Goal: Task Accomplishment & Management: Complete application form

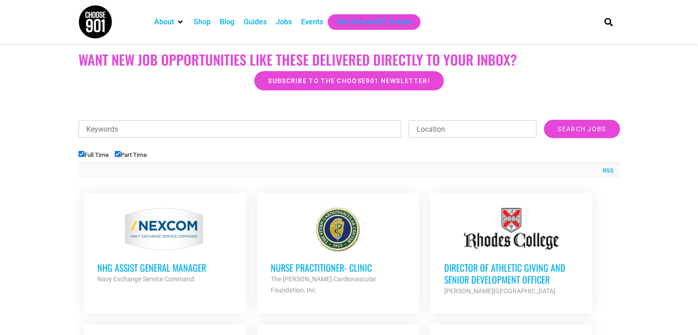
scroll to position [229, 0]
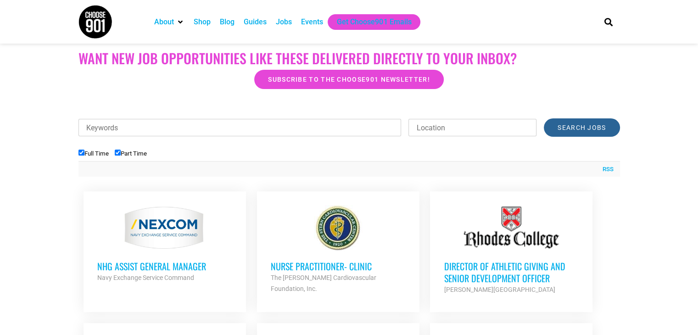
click at [571, 128] on input "Search Jobs" at bounding box center [582, 127] width 76 height 18
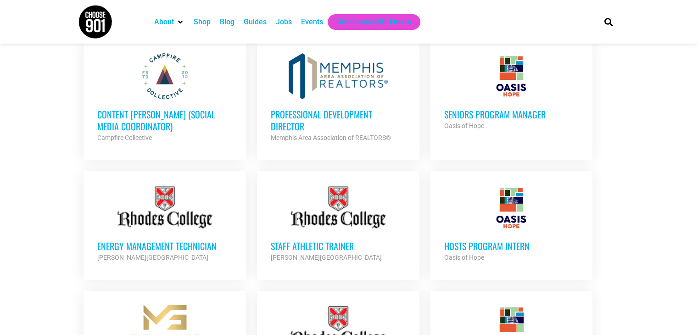
scroll to position [642, 0]
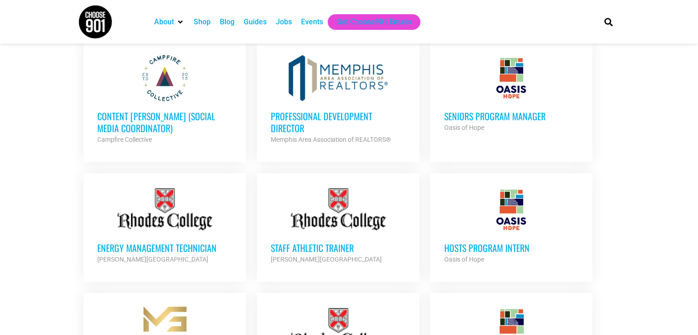
click at [175, 114] on h3 "Content [PERSON_NAME] (Social Media Coordinator)" at bounding box center [164, 122] width 135 height 24
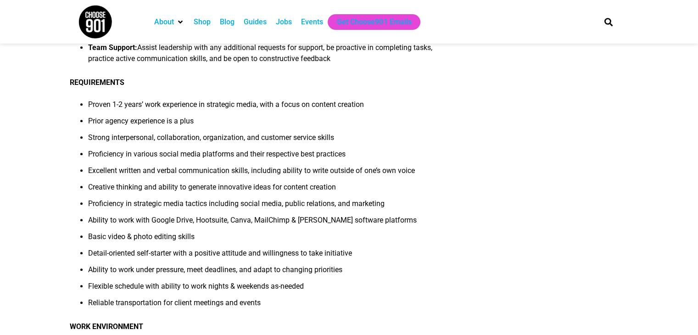
scroll to position [413, 0]
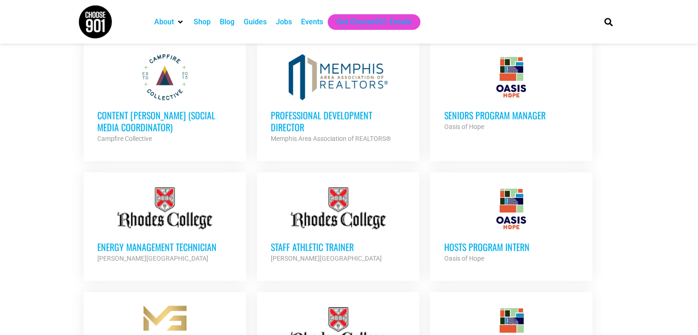
click at [165, 114] on h3 "Content [PERSON_NAME] (Social Media Coordinator)" at bounding box center [164, 121] width 135 height 24
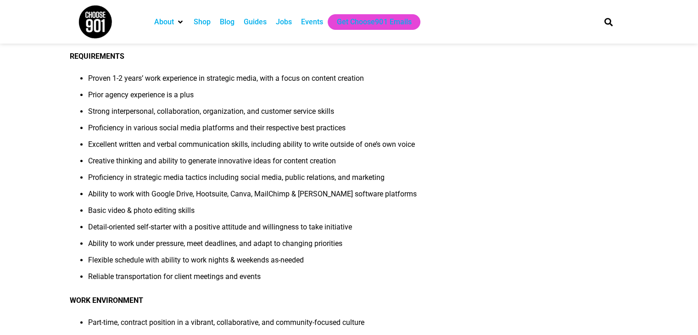
scroll to position [413, 0]
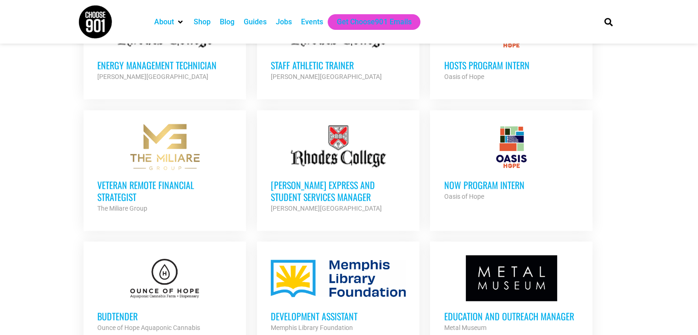
scroll to position [827, 0]
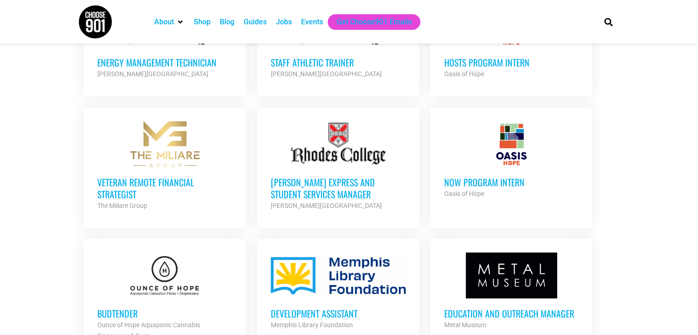
click at [502, 176] on h3 "NOW Program Intern" at bounding box center [511, 182] width 135 height 12
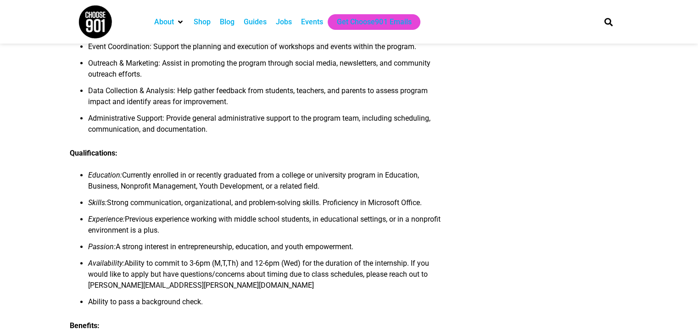
scroll to position [367, 0]
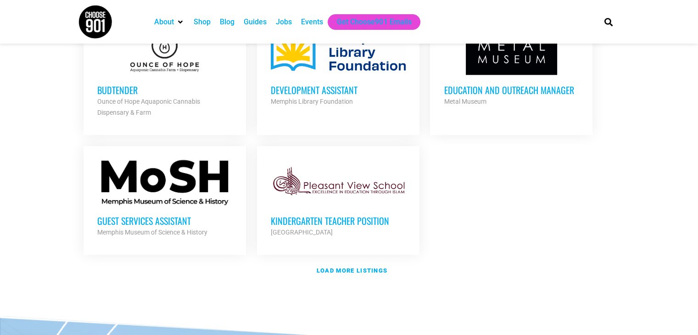
scroll to position [1057, 0]
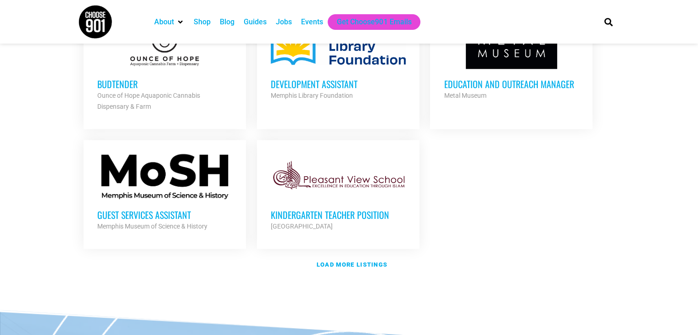
click at [127, 211] on h3 "Guest Services Assistant" at bounding box center [164, 215] width 135 height 12
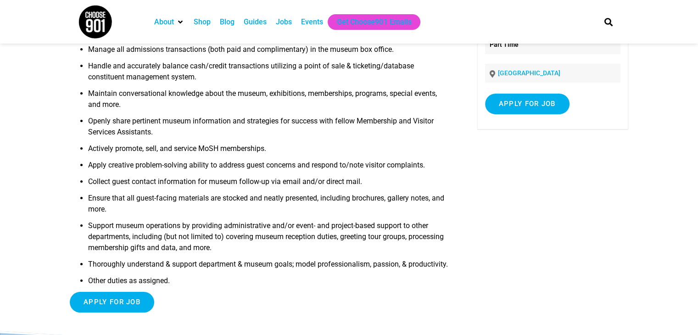
scroll to position [138, 0]
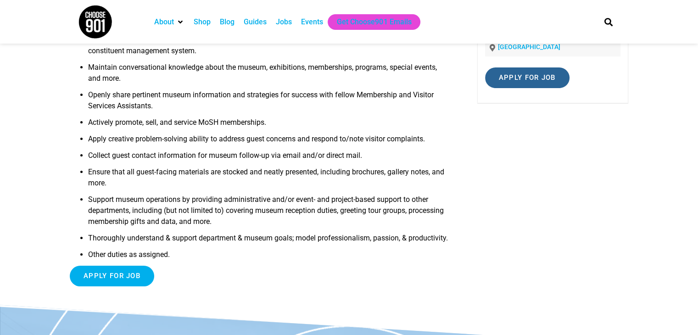
click at [494, 82] on input "Apply for job" at bounding box center [527, 77] width 84 height 21
